Goal: Check status

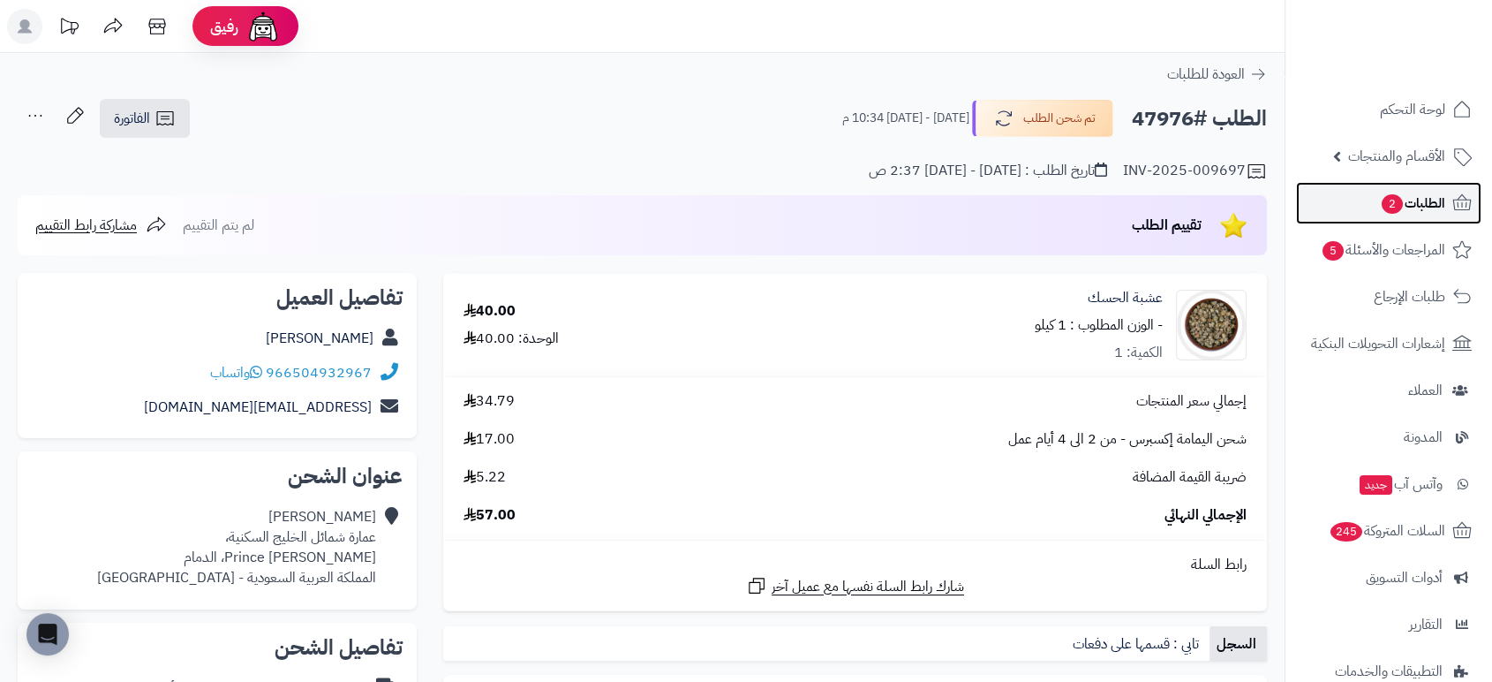
click at [1414, 208] on span "الطلبات 2" at bounding box center [1412, 203] width 65 height 25
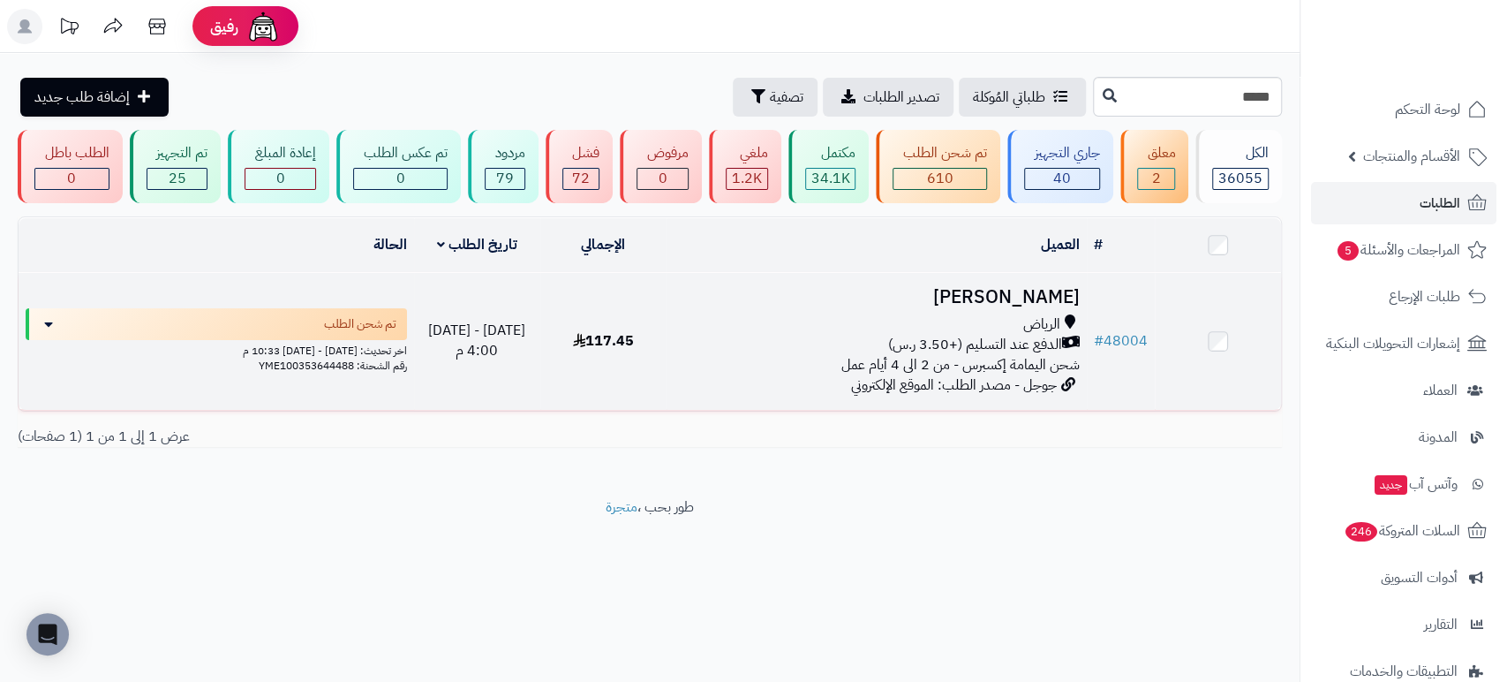
click at [1006, 287] on h3 "[PERSON_NAME]" at bounding box center [877, 297] width 406 height 20
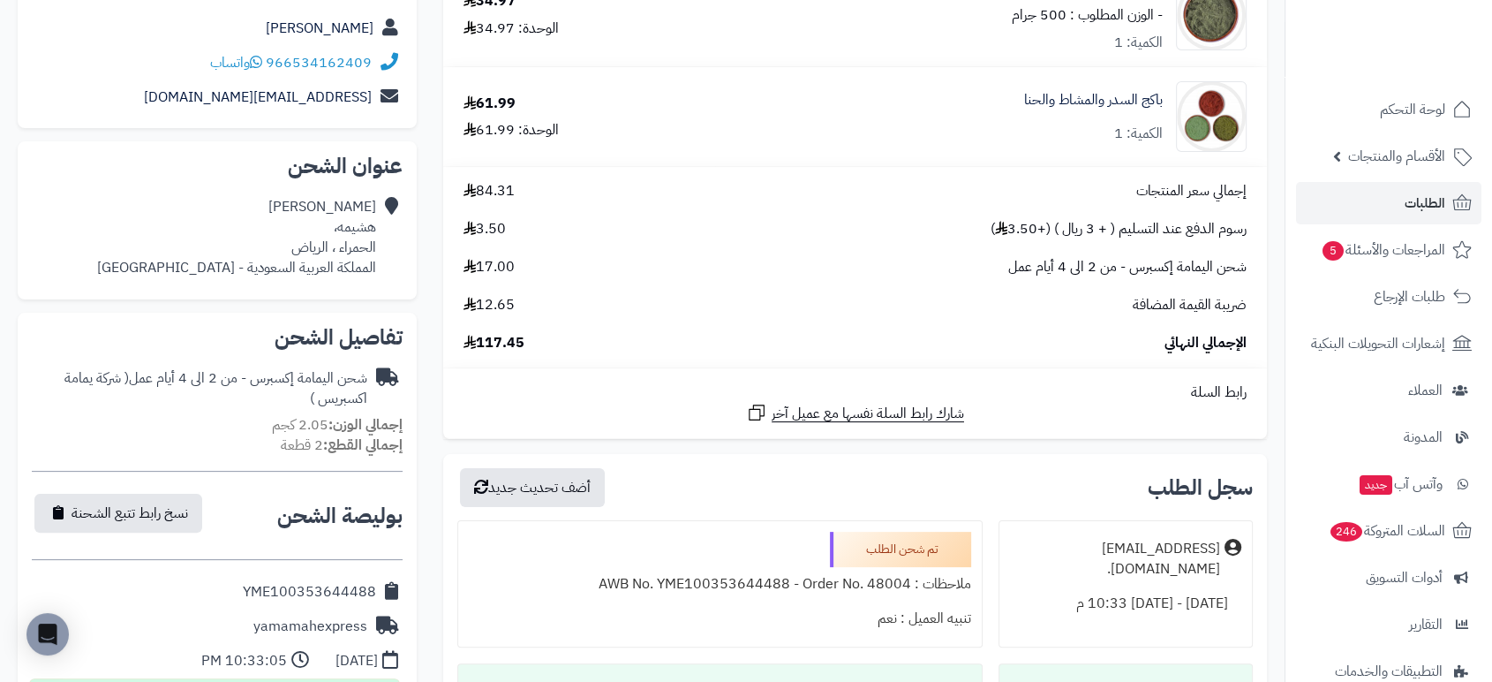
scroll to position [733, 0]
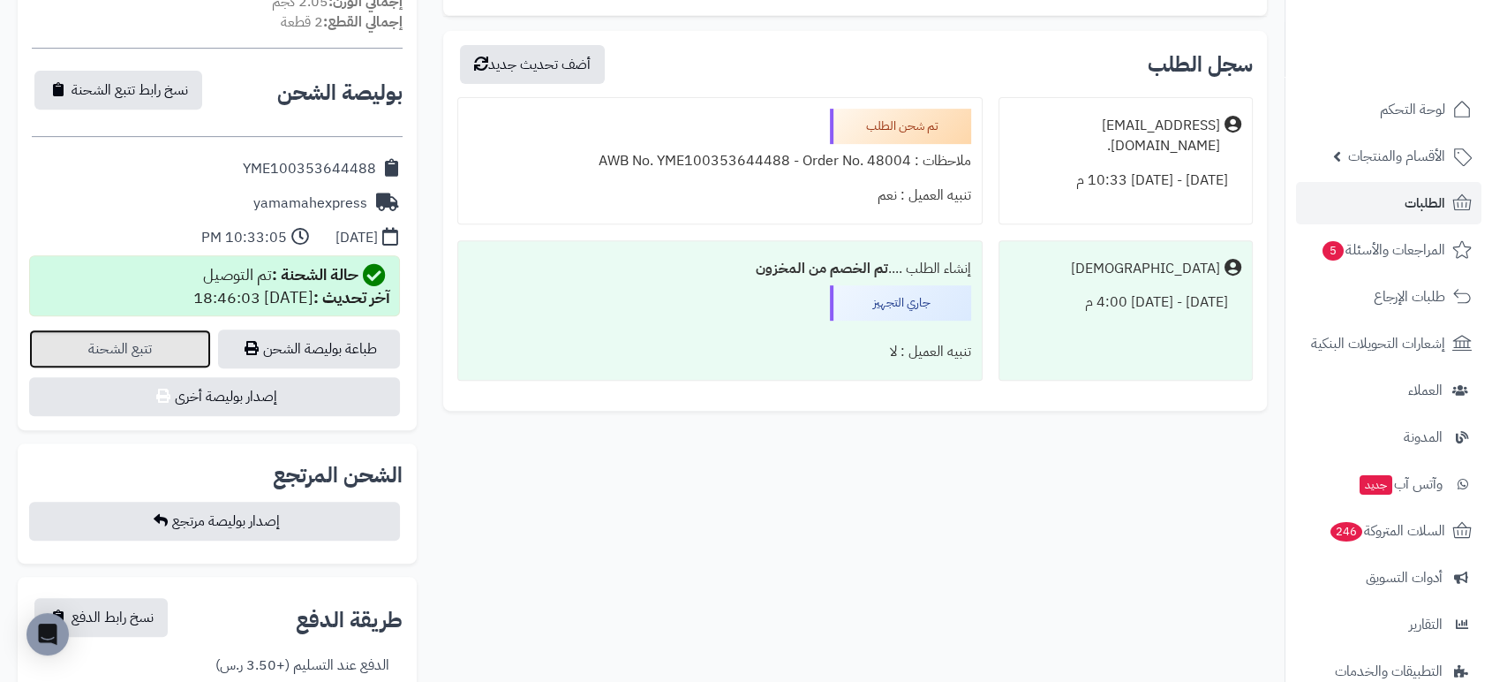
click at [134, 337] on link "تتبع الشحنة" at bounding box center [120, 348] width 182 height 39
